Goal: Check status: Check status

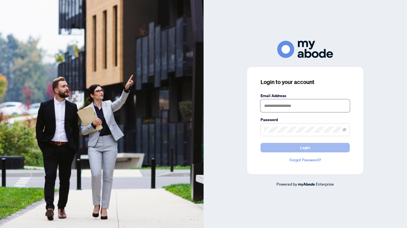
type input "**********"
click at [310, 147] on button "Login" at bounding box center [304, 147] width 89 height 9
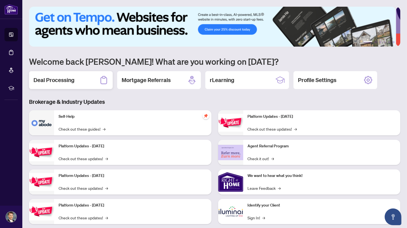
click at [64, 81] on h2 "Deal Processing" at bounding box center [53, 80] width 41 height 8
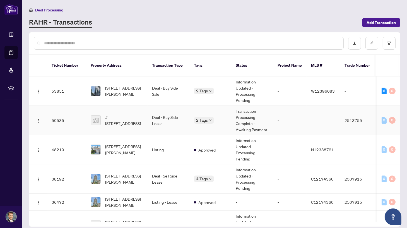
click at [240, 116] on td "Transaction Processing Complete - Awaiting Payment" at bounding box center [252, 120] width 42 height 29
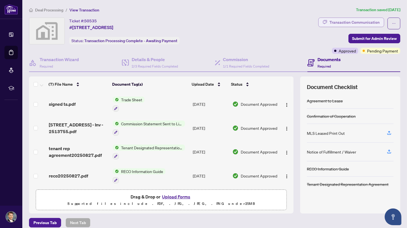
click at [347, 20] on div "Transaction Communication" at bounding box center [354, 22] width 50 height 9
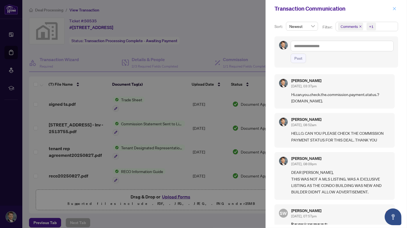
click at [396, 8] on icon "close" at bounding box center [394, 9] width 4 height 4
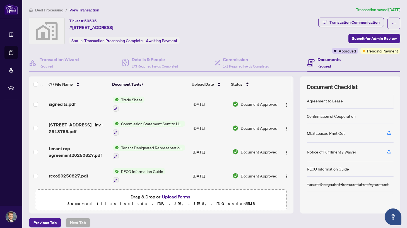
click at [263, 31] on div "Ticket #: 50535 #[STREET_ADDRESS] Status: Transaction Processing Complete - Awa…" at bounding box center [172, 31] width 287 height 27
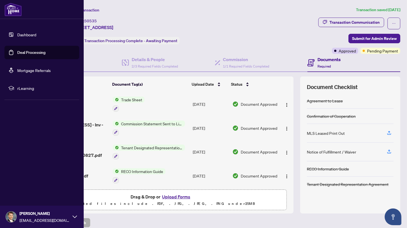
click at [38, 52] on link "Deal Processing" at bounding box center [31, 52] width 28 height 5
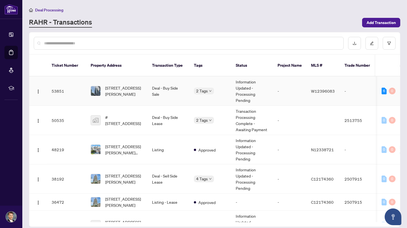
click at [247, 84] on td "Information Updated - Processing Pending" at bounding box center [252, 90] width 42 height 29
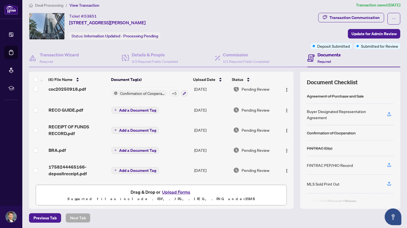
click at [268, 25] on div "Ticket #: 53851 [STREET_ADDRESS][PERSON_NAME] Status: Information Updated - Pro…" at bounding box center [168, 26] width 279 height 27
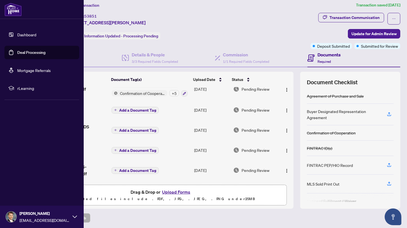
click at [75, 216] on icon at bounding box center [74, 216] width 4 height 4
click at [24, 182] on span "Logout" at bounding box center [22, 183] width 13 height 9
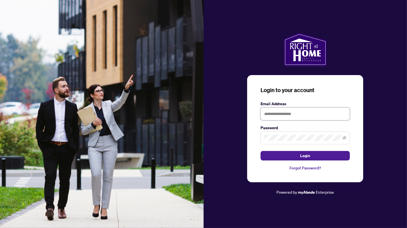
type input "**********"
